Goal: Transaction & Acquisition: Purchase product/service

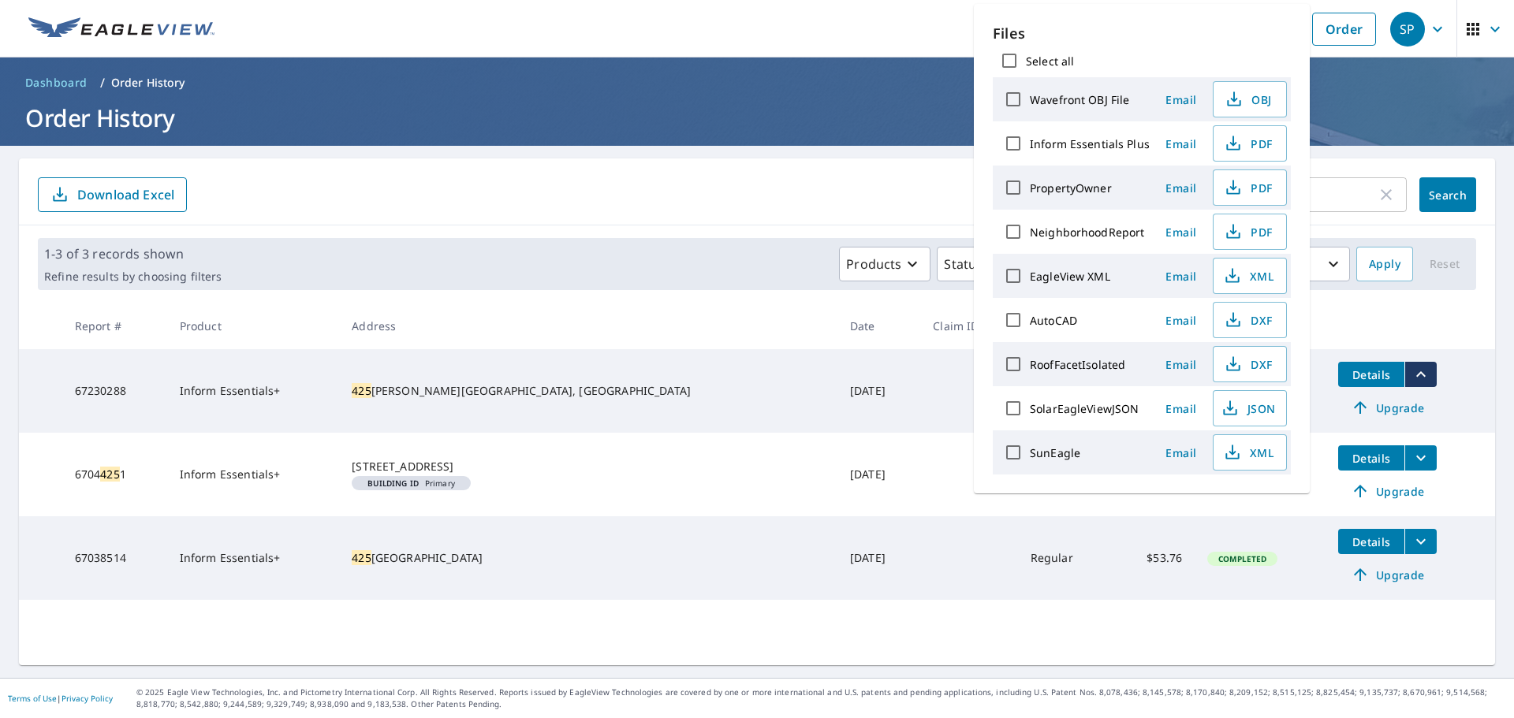
click at [405, 143] on header "Dashboard / Order History Order History" at bounding box center [757, 102] width 1514 height 88
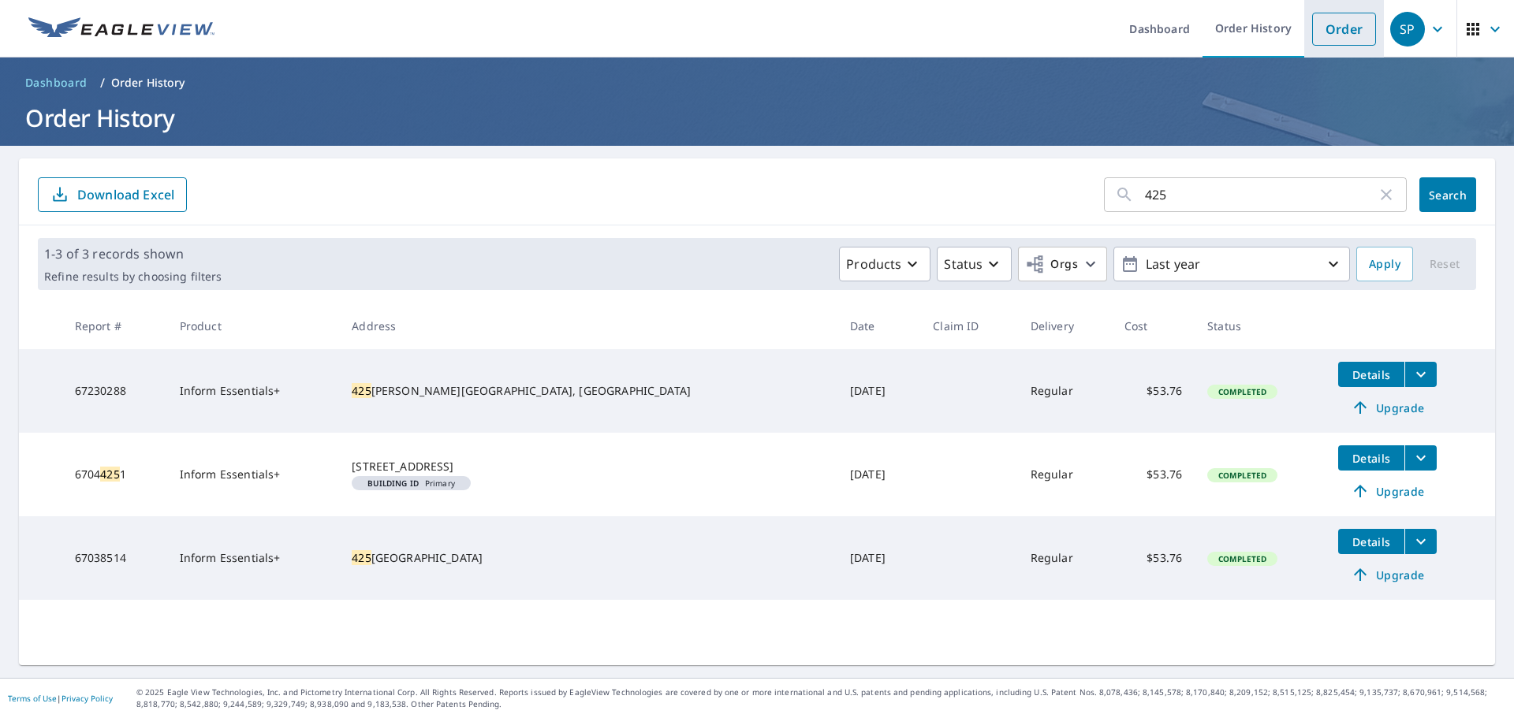
click at [1327, 12] on li "Order" at bounding box center [1344, 29] width 80 height 58
click at [1327, 13] on link "Order" at bounding box center [1344, 29] width 64 height 33
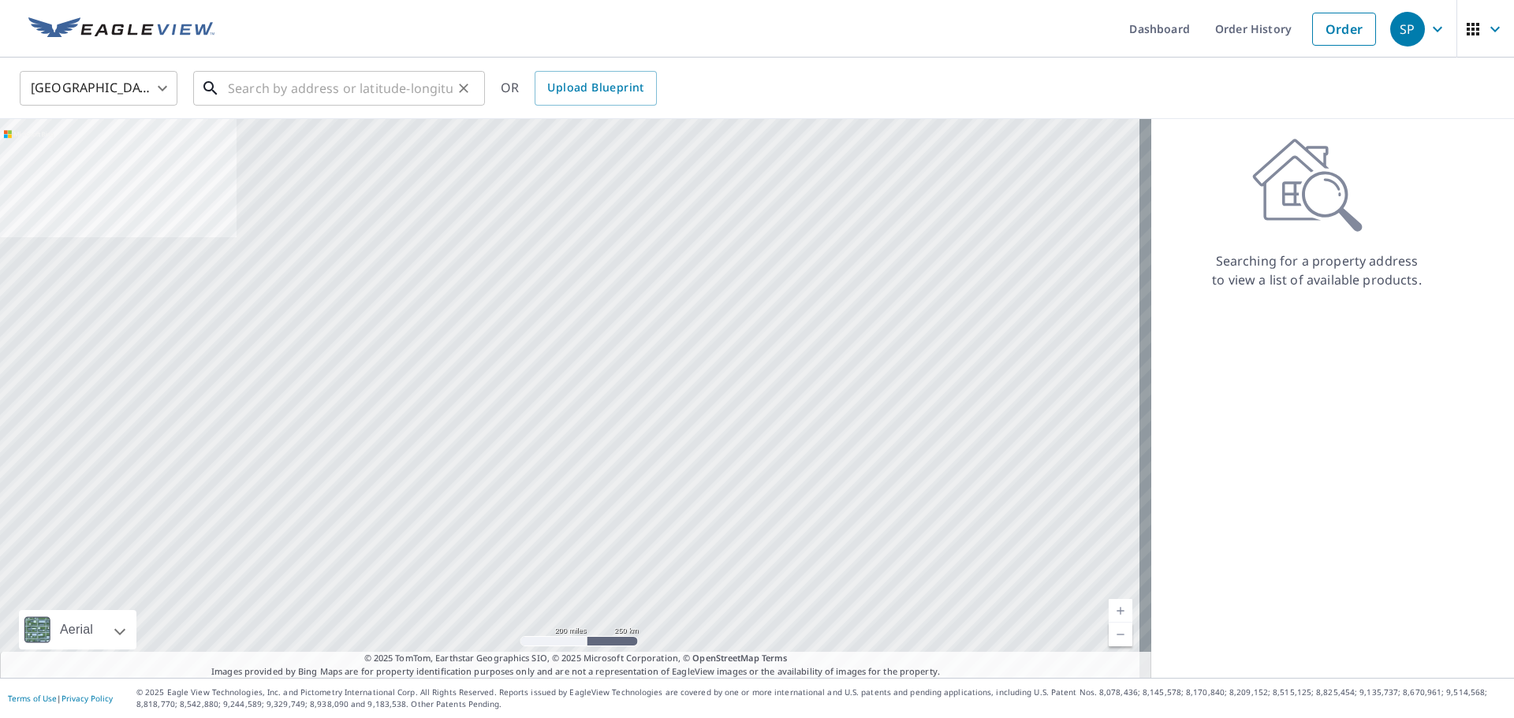
click at [343, 95] on input "text" at bounding box center [340, 88] width 225 height 44
paste input "[STREET_ADDRESS][PERSON_NAME][US_STATE]"
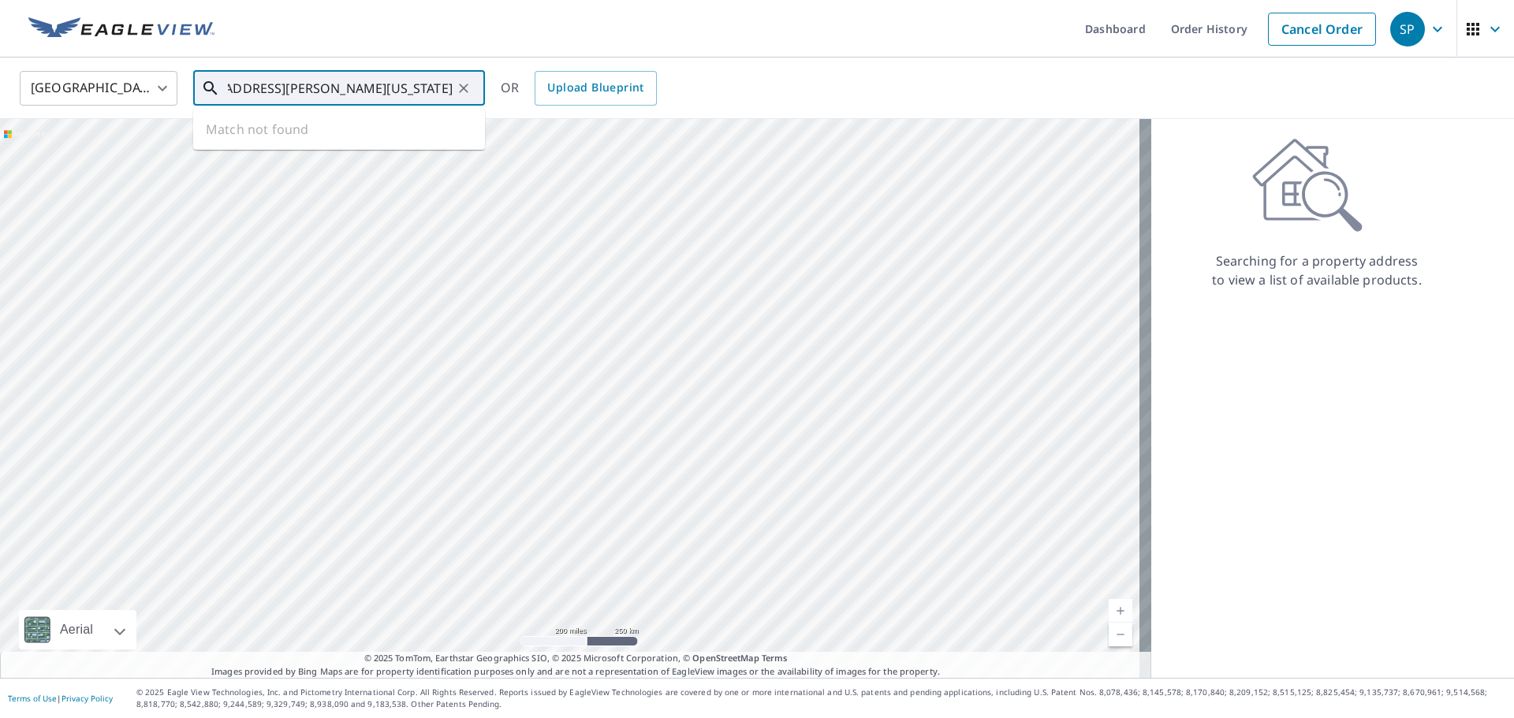
type input "[STREET_ADDRESS][PERSON_NAME][US_STATE]"
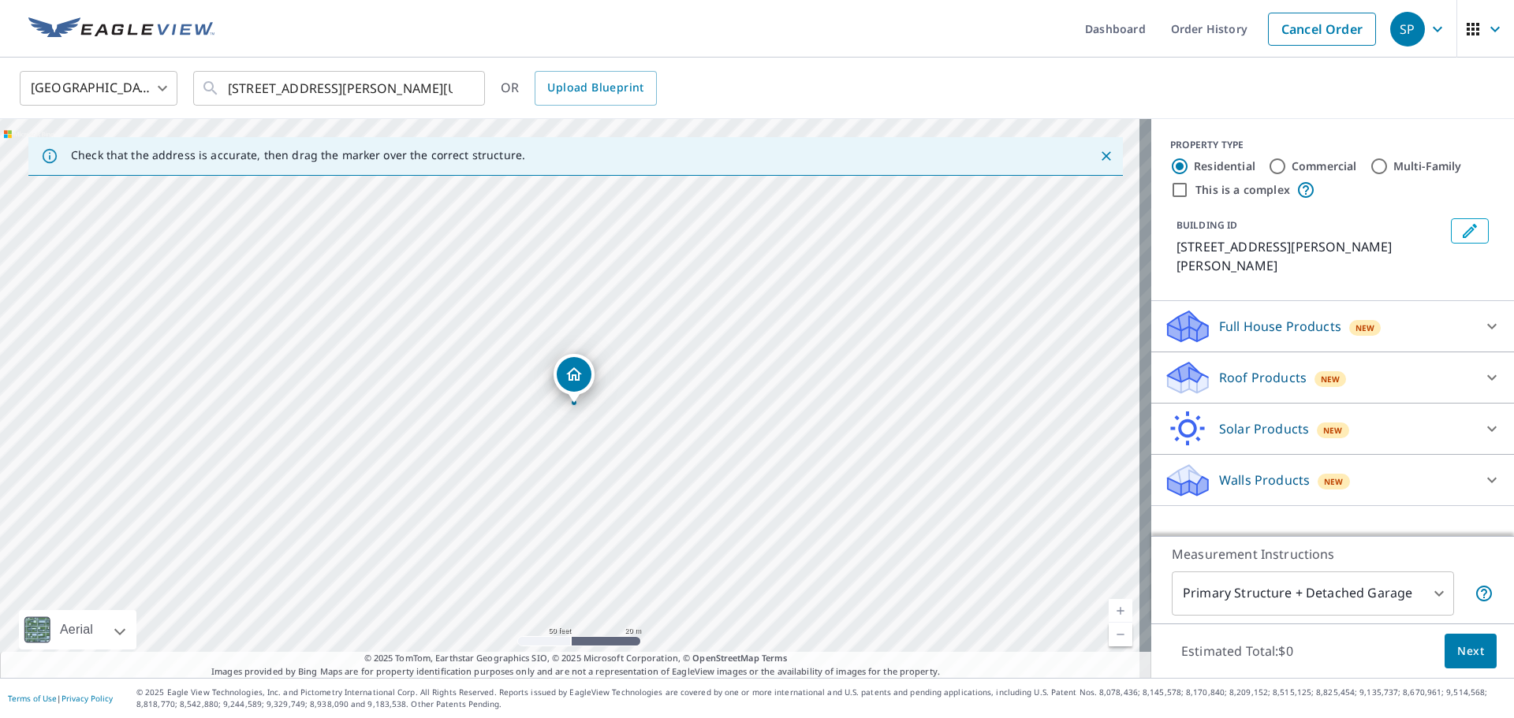
drag, startPoint x: 736, startPoint y: 311, endPoint x: 740, endPoint y: 319, distance: 8.1
click at [740, 319] on div "[STREET_ADDRESS][PERSON_NAME]" at bounding box center [575, 398] width 1151 height 559
drag, startPoint x: 572, startPoint y: 361, endPoint x: 594, endPoint y: 263, distance: 100.1
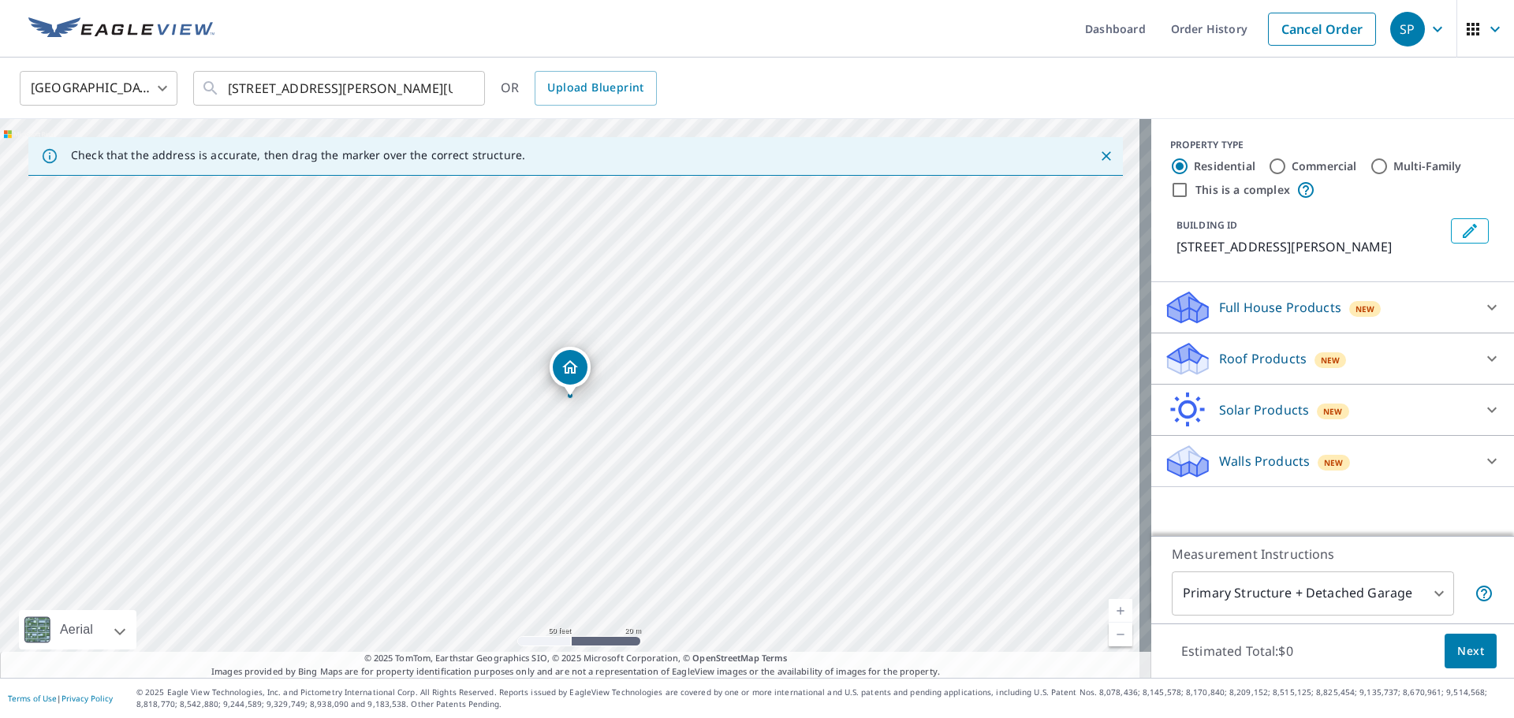
click at [1280, 399] on div "Solar Products New" at bounding box center [1318, 410] width 309 height 37
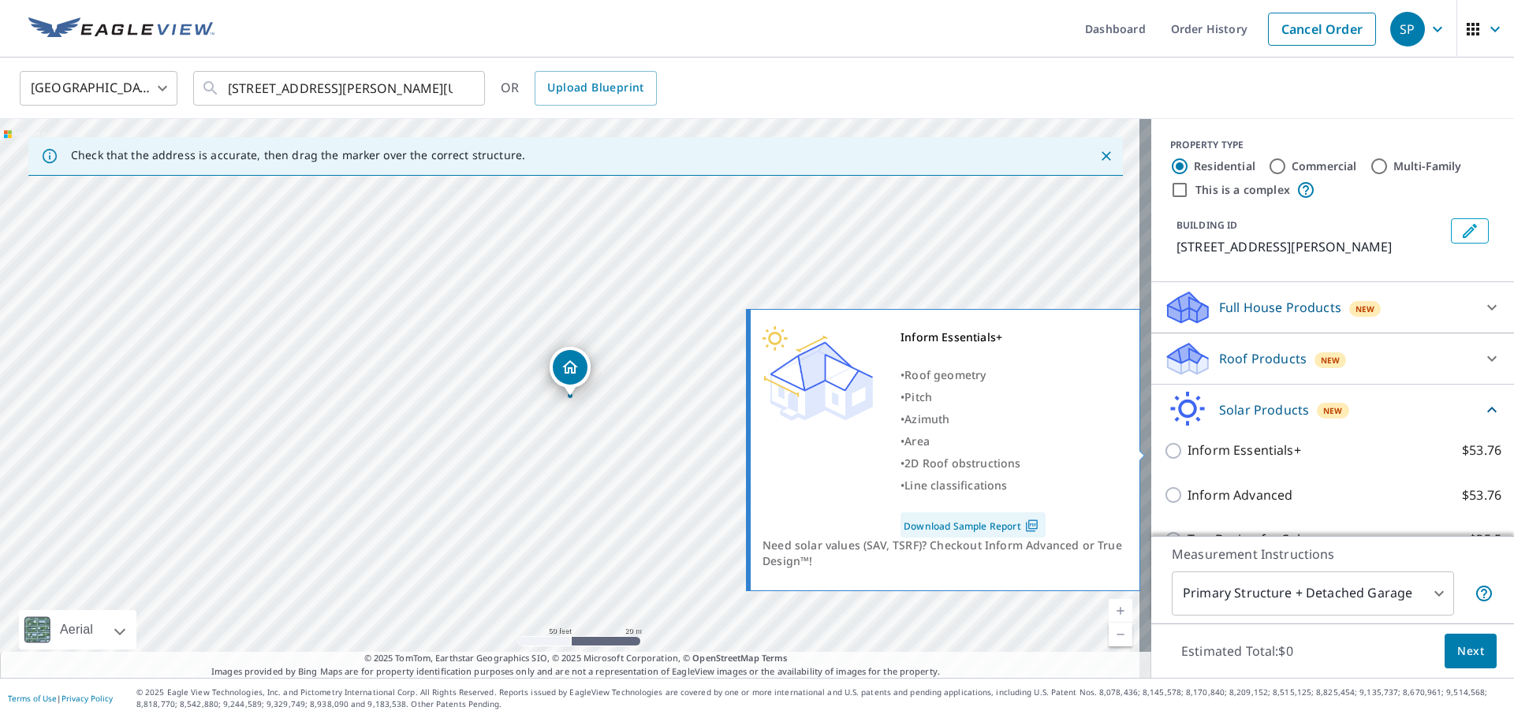
click at [1191, 445] on p "Inform Essentials+" at bounding box center [1244, 451] width 114 height 20
click at [1187, 445] on input "Inform Essentials+ $53.76" at bounding box center [1176, 451] width 24 height 19
checkbox input "true"
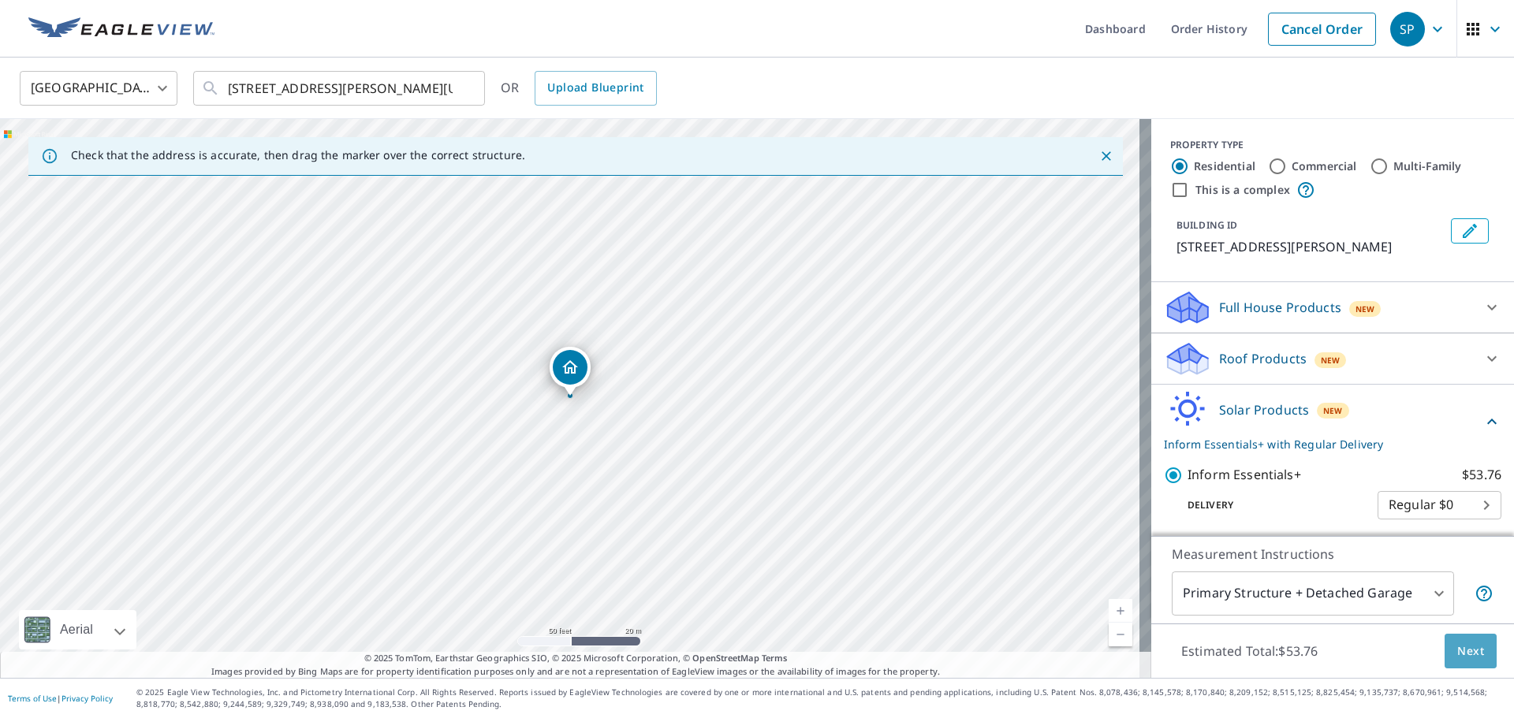
click at [1457, 639] on button "Next" at bounding box center [1470, 651] width 52 height 35
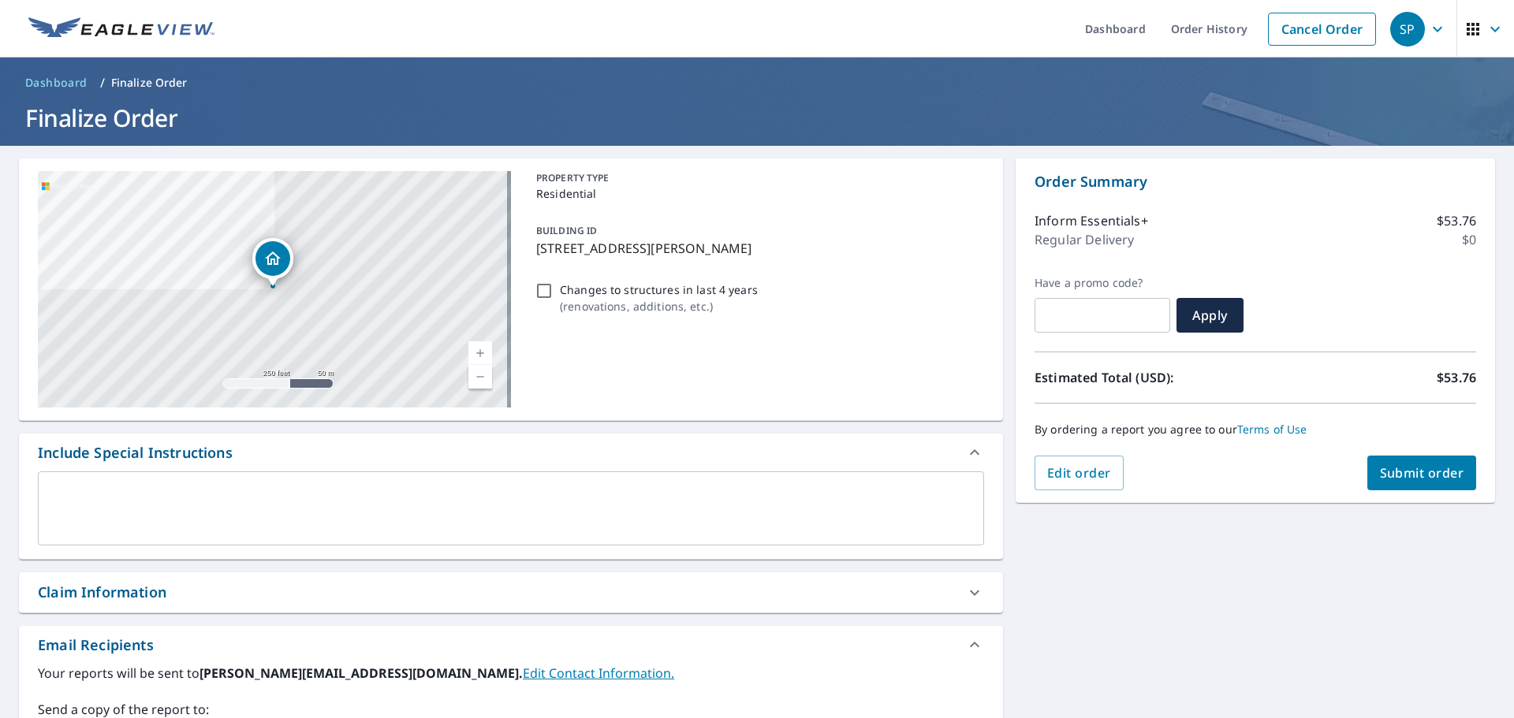
click at [1387, 466] on span "Submit order" at bounding box center [1422, 472] width 84 height 17
checkbox input "true"
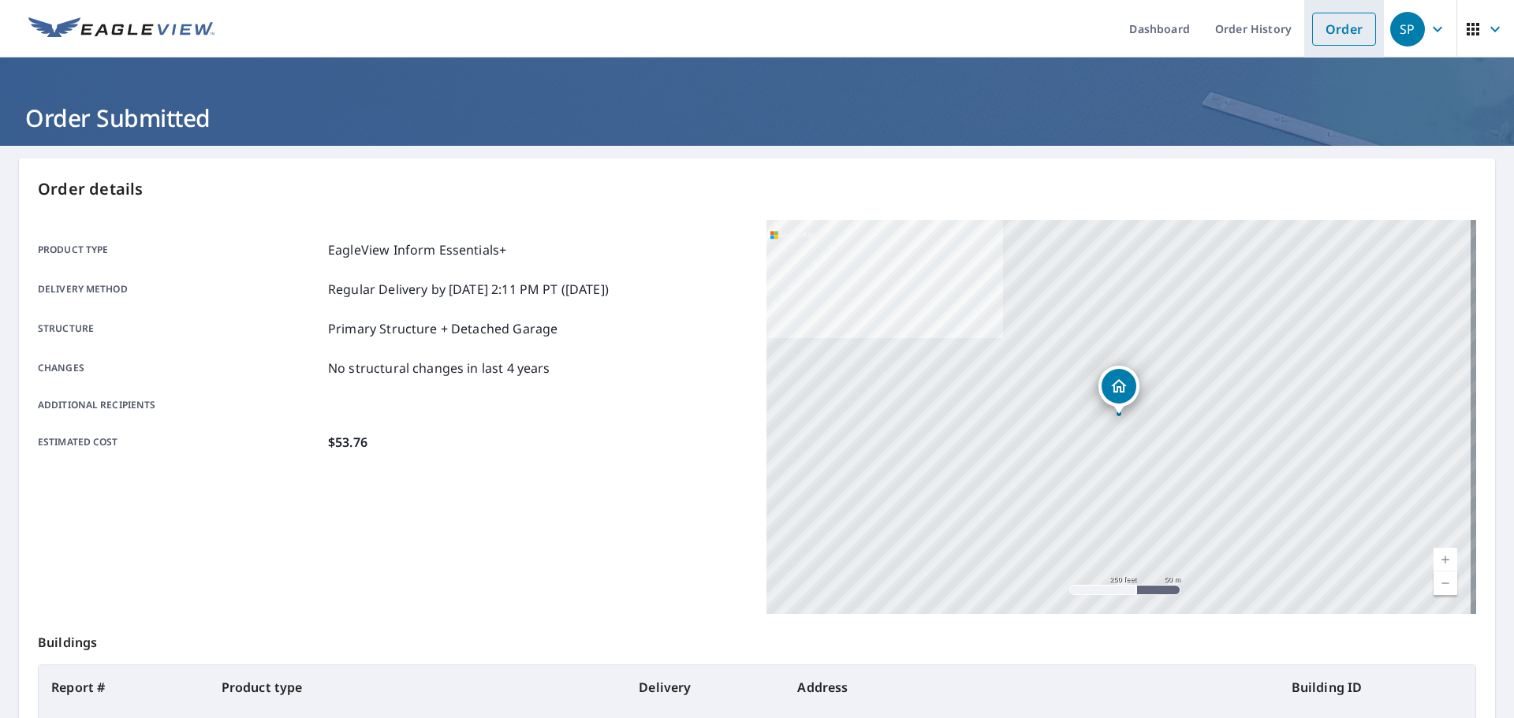
click at [1321, 28] on link "Order" at bounding box center [1344, 29] width 64 height 33
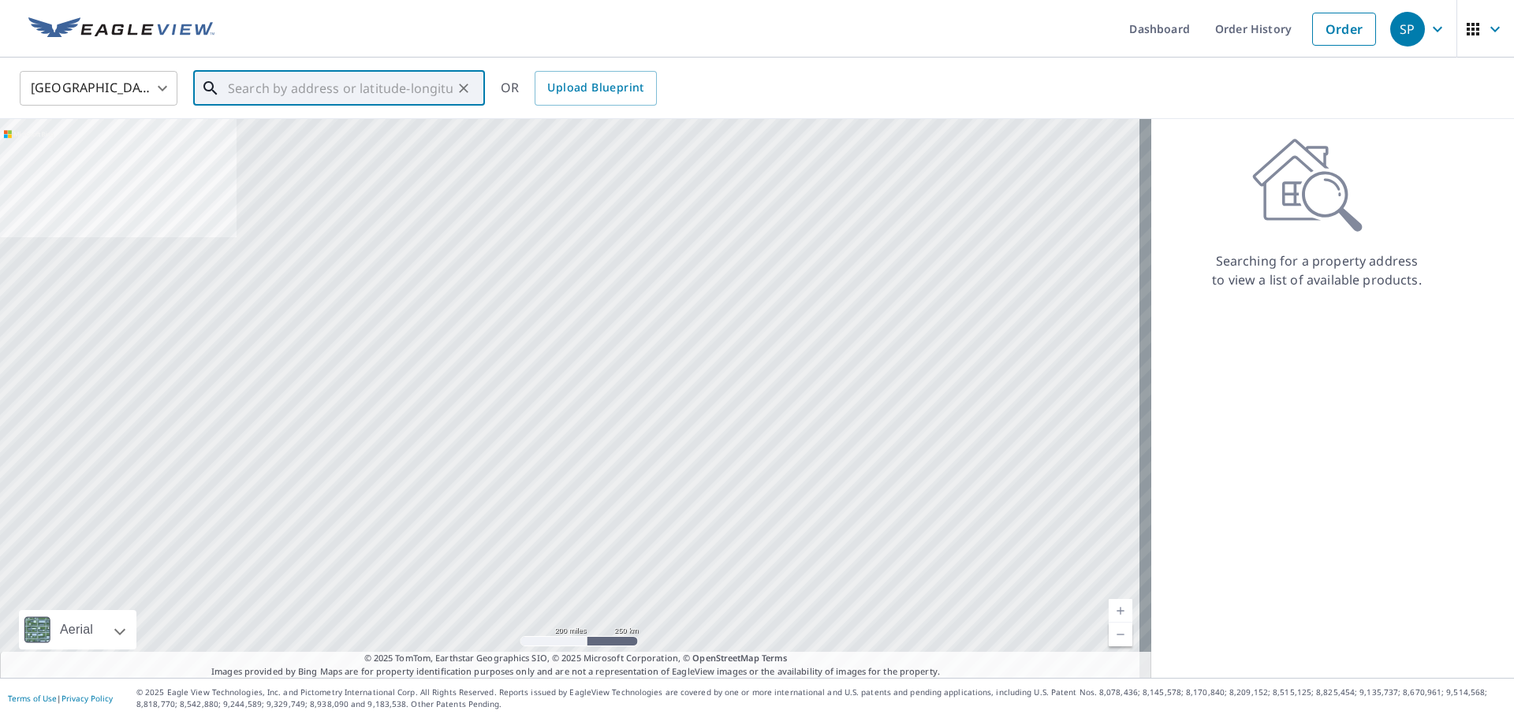
click at [383, 98] on input "text" at bounding box center [340, 88] width 225 height 44
paste input "[STREET_ADDRESS][US_STATE]"
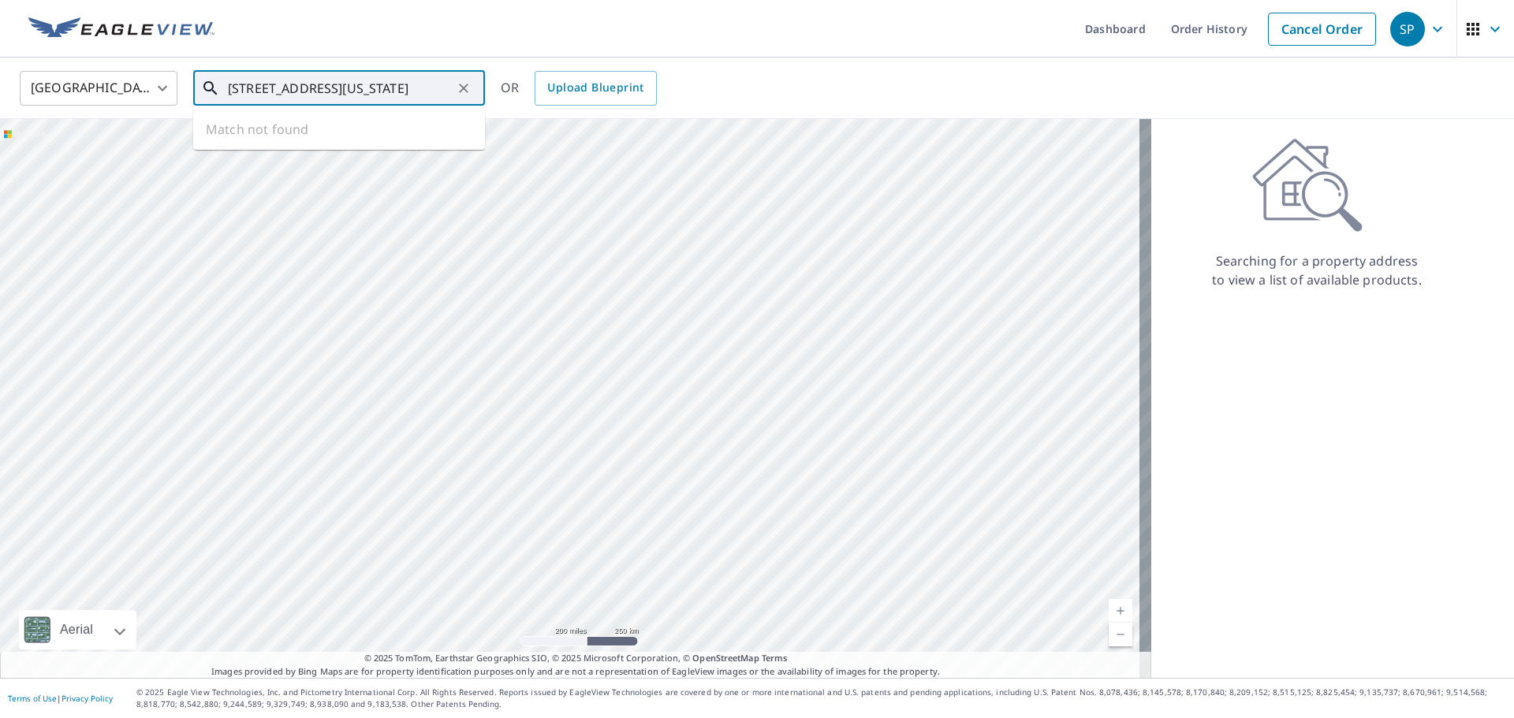
scroll to position [0, 88]
click at [374, 136] on span "[STREET_ADDRESS]" at bounding box center [349, 134] width 248 height 19
type input "[STREET_ADDRESS]"
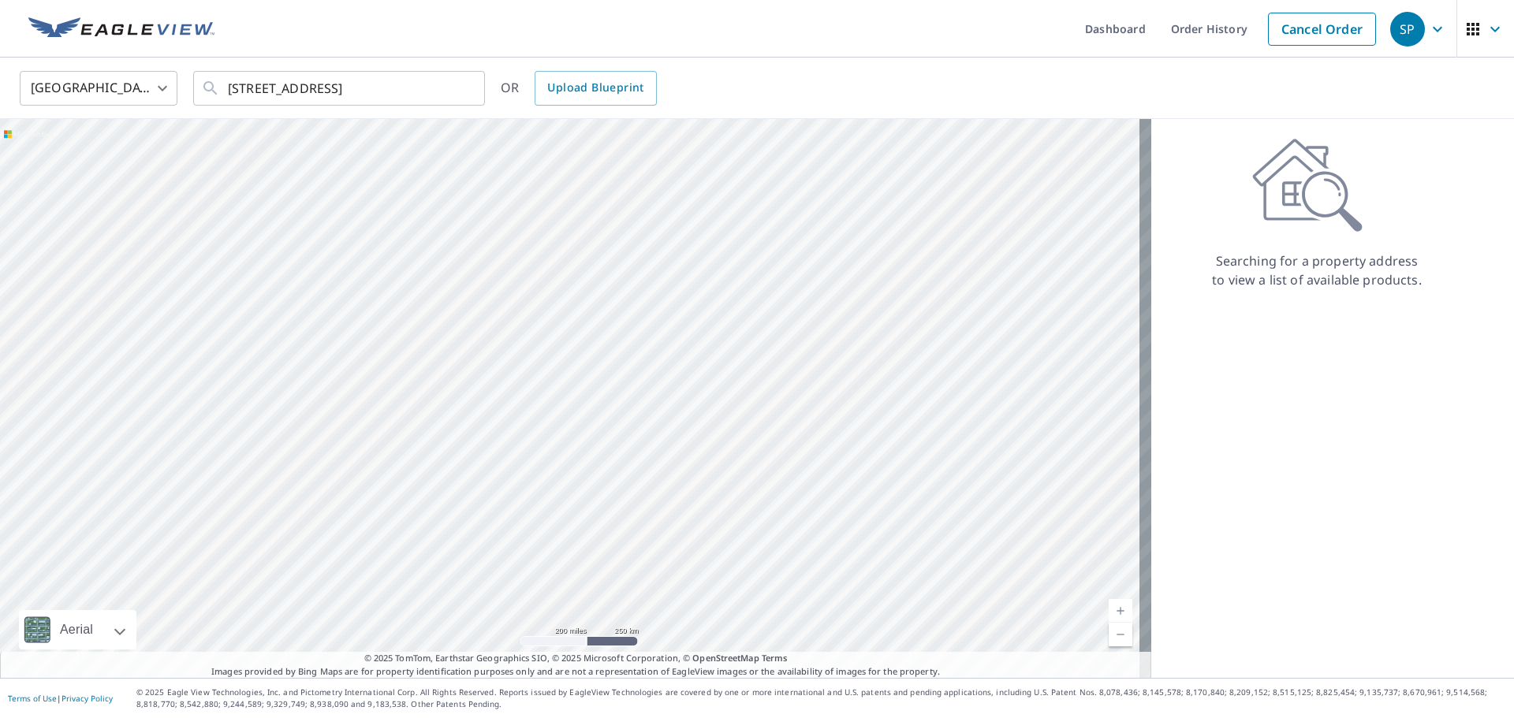
scroll to position [0, 0]
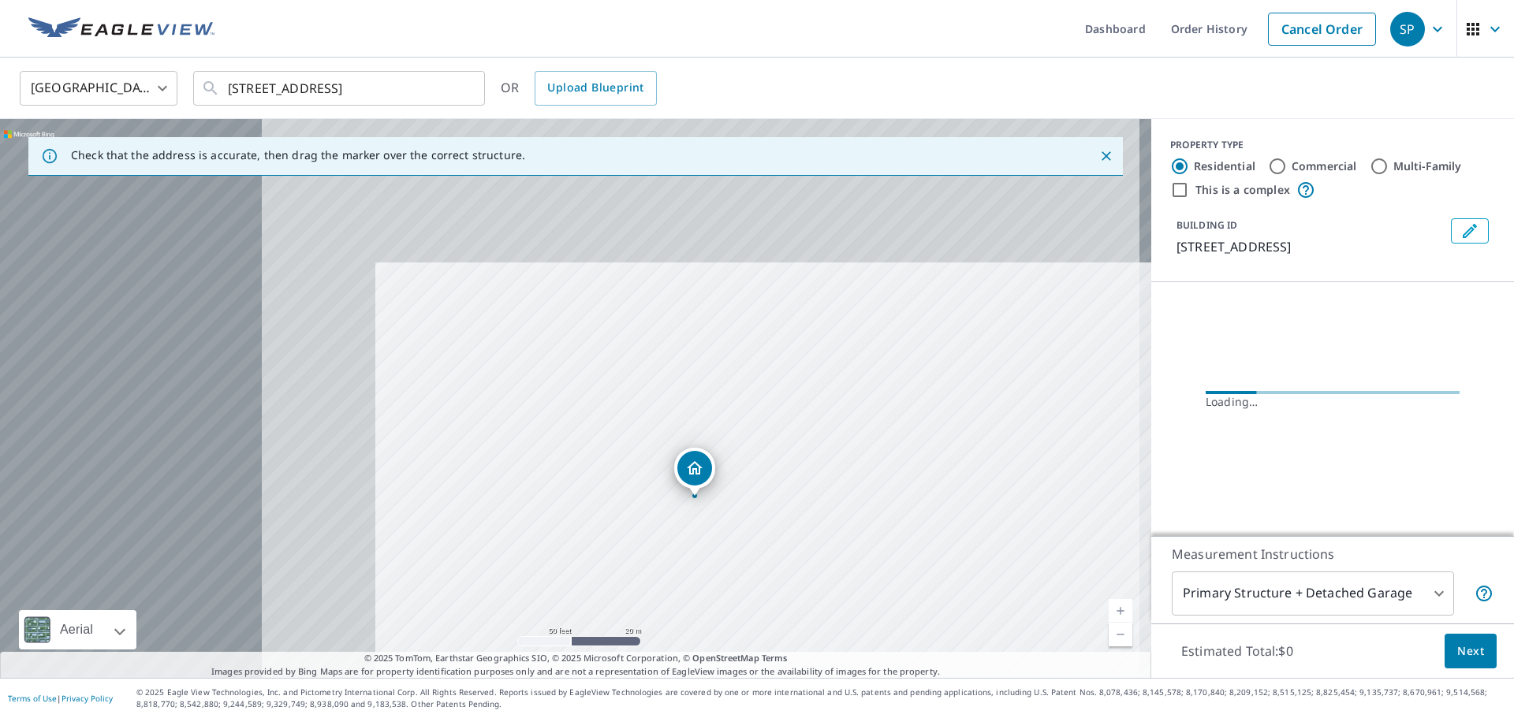
drag, startPoint x: 640, startPoint y: 584, endPoint x: 712, endPoint y: 613, distance: 77.2
click at [712, 613] on div "[STREET_ADDRESS]" at bounding box center [575, 398] width 1151 height 559
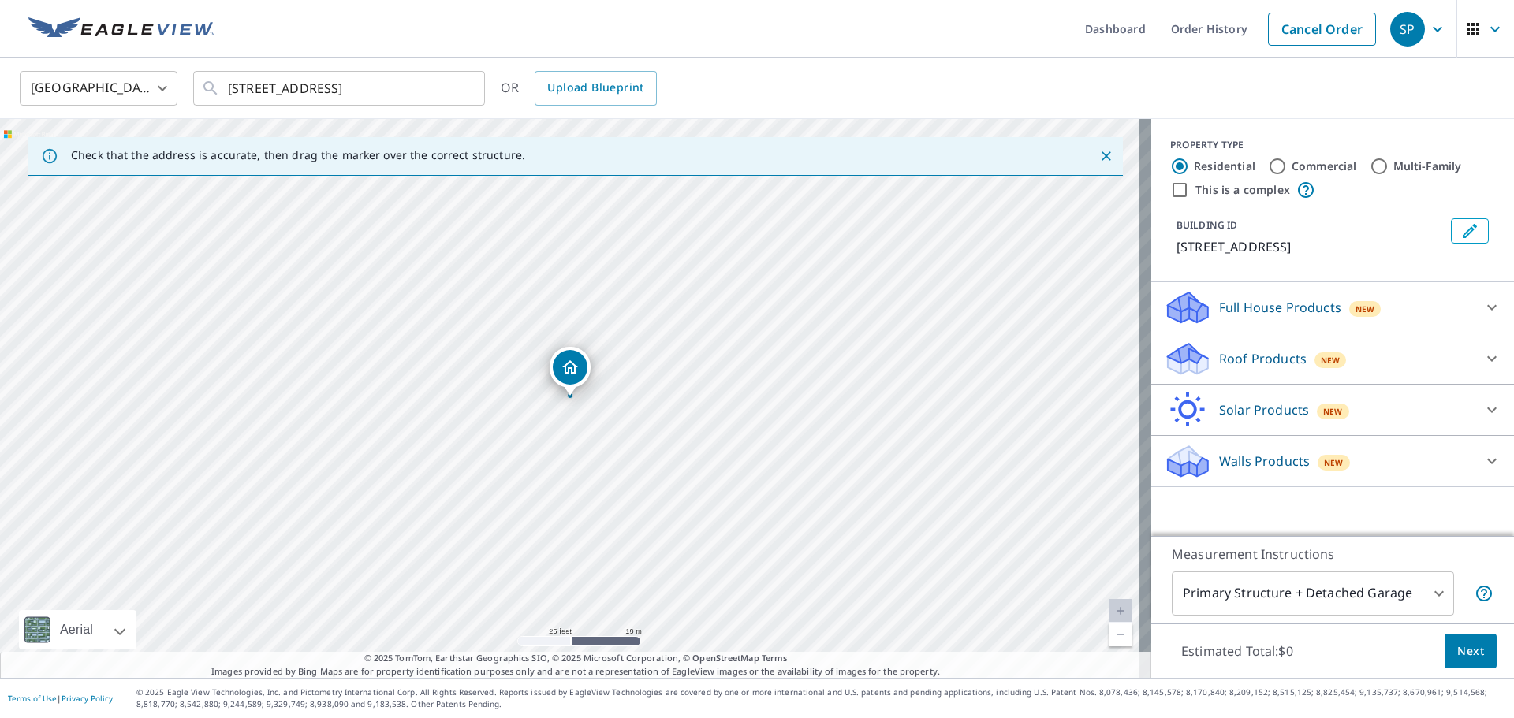
click at [1271, 430] on div "Solar Products New Inform Essentials+ $53.76 Inform Advanced $53.76 TrueDesign …" at bounding box center [1332, 410] width 363 height 51
click at [1281, 396] on div "Solar Products New" at bounding box center [1318, 410] width 309 height 37
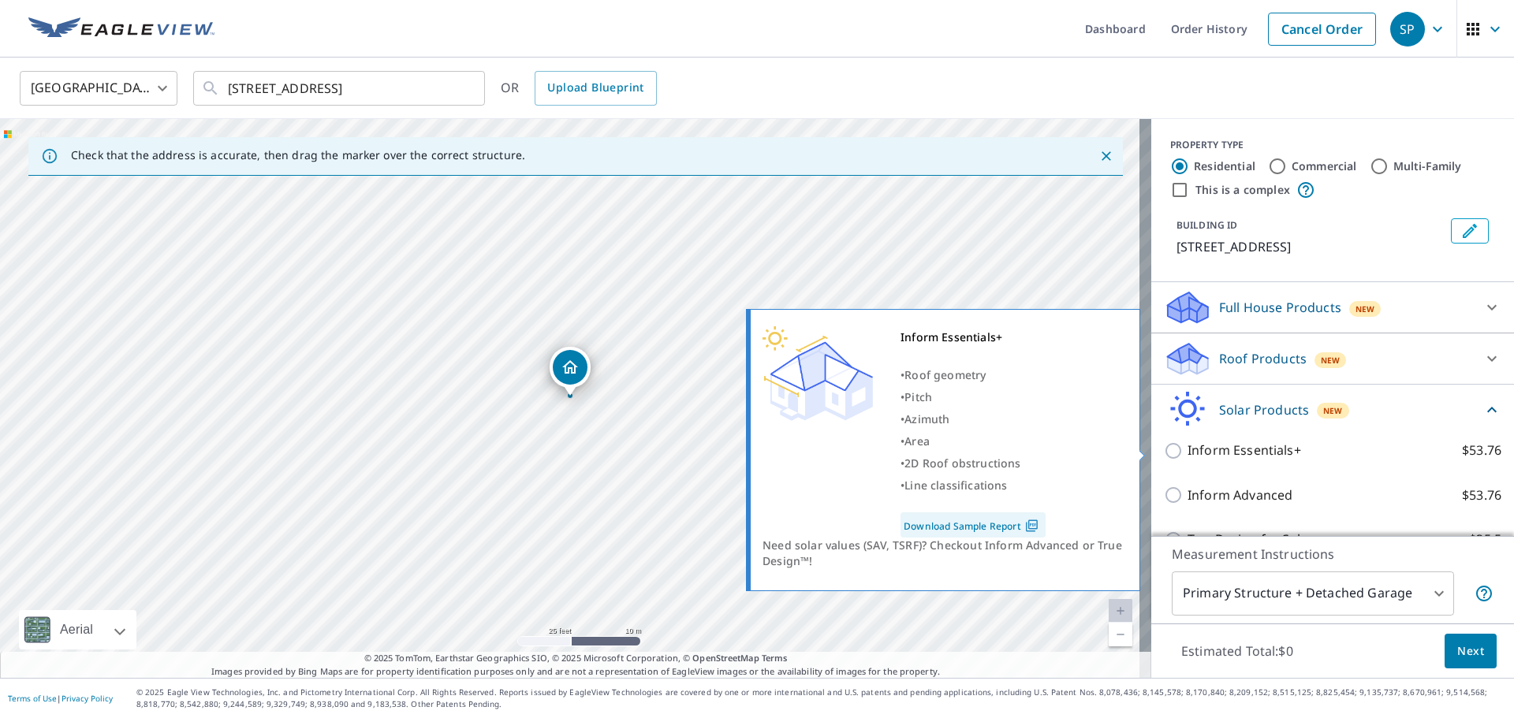
click at [1265, 452] on p "Inform Essentials+" at bounding box center [1244, 451] width 114 height 20
click at [1187, 452] on input "Inform Essentials+ $53.76" at bounding box center [1176, 451] width 24 height 19
checkbox input "true"
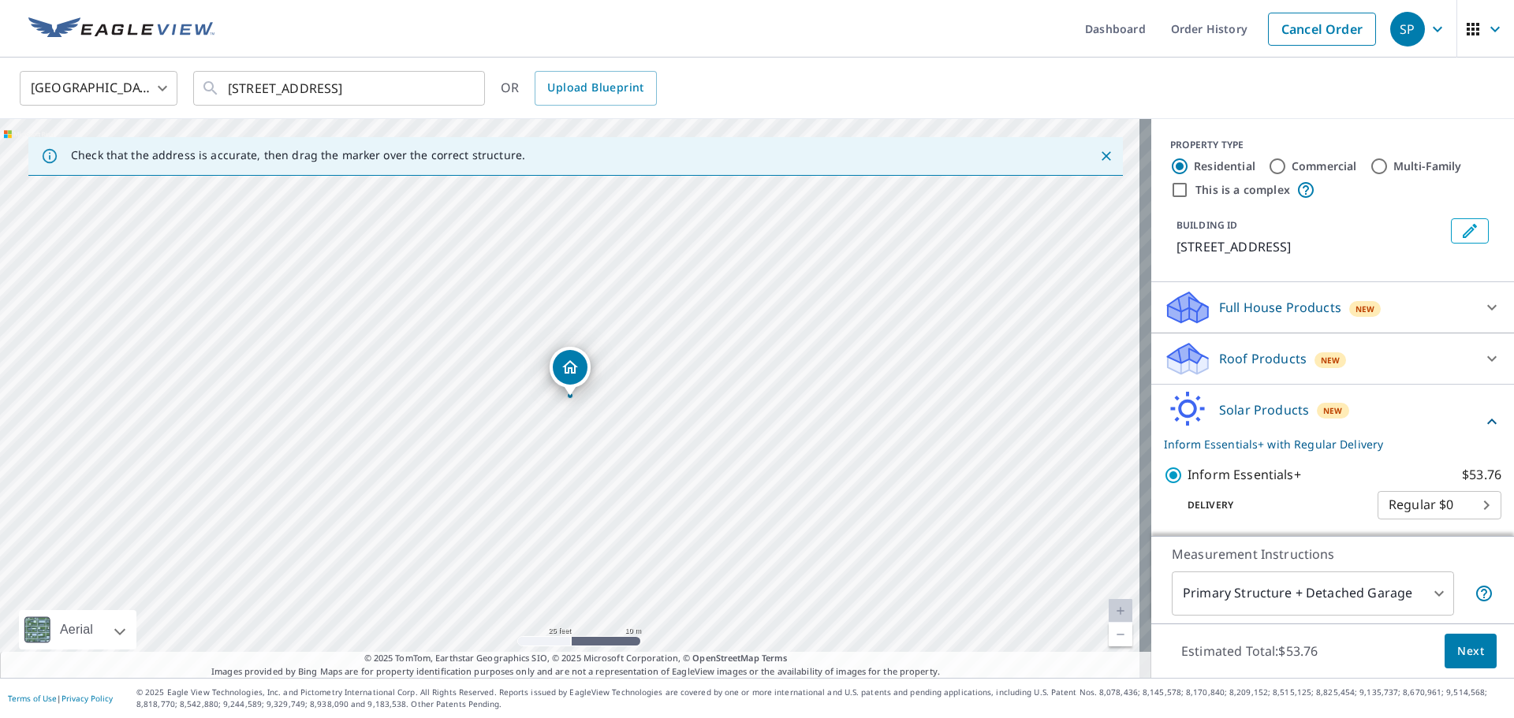
click at [1457, 654] on span "Next" at bounding box center [1470, 652] width 27 height 20
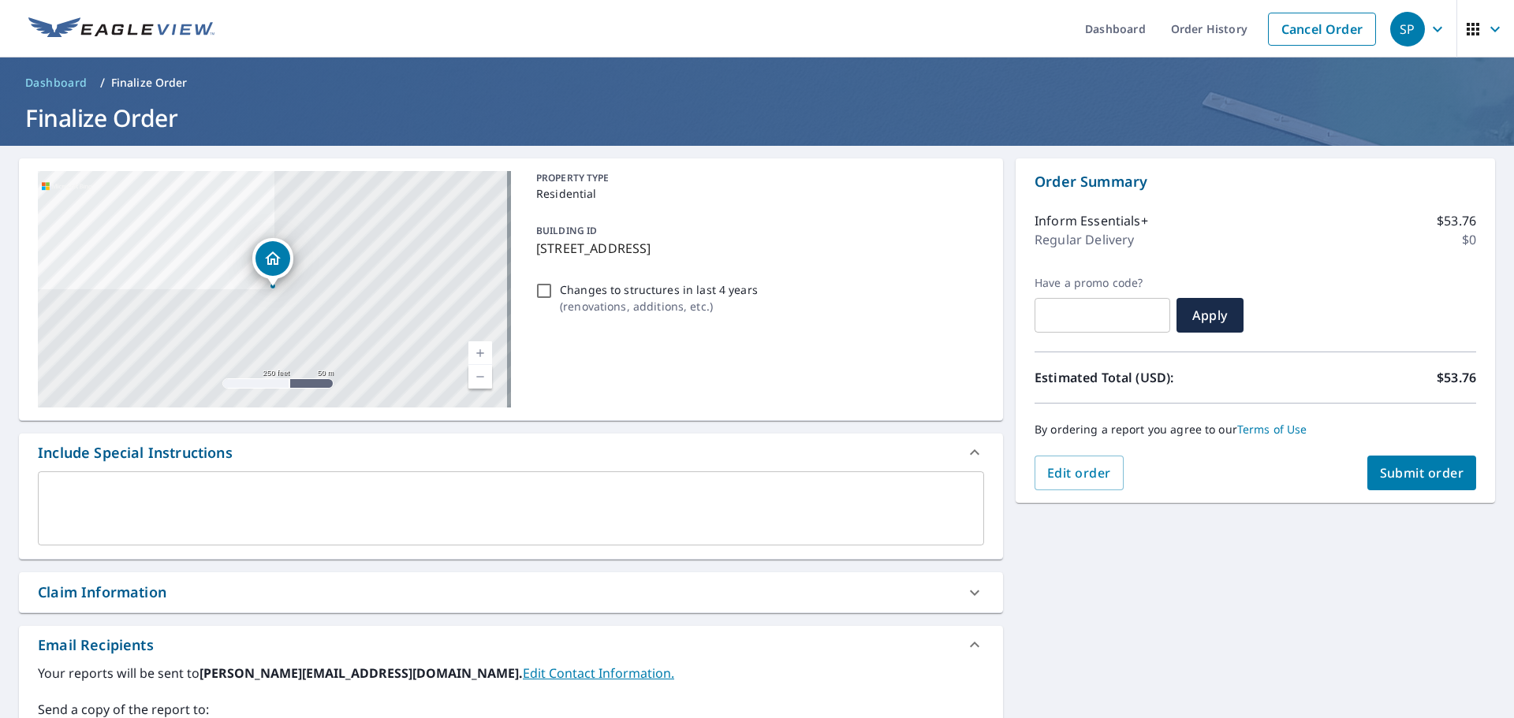
click at [1399, 478] on span "Submit order" at bounding box center [1422, 472] width 84 height 17
checkbox input "true"
